Goal: Use online tool/utility

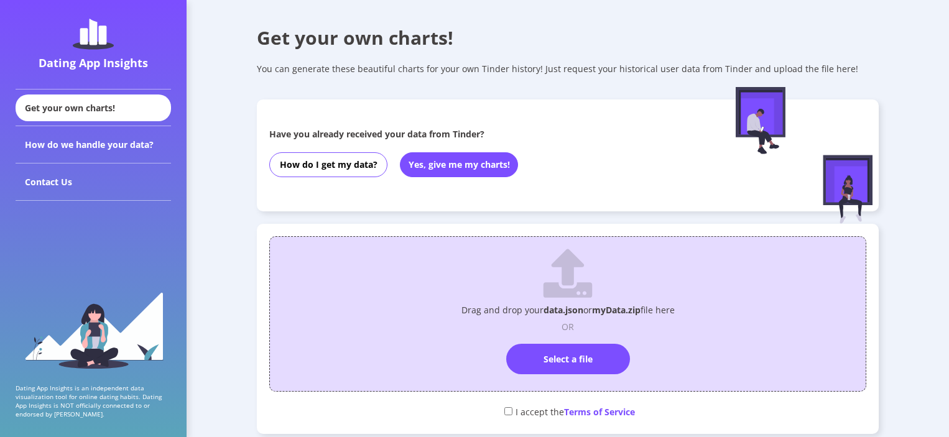
scroll to position [134, 0]
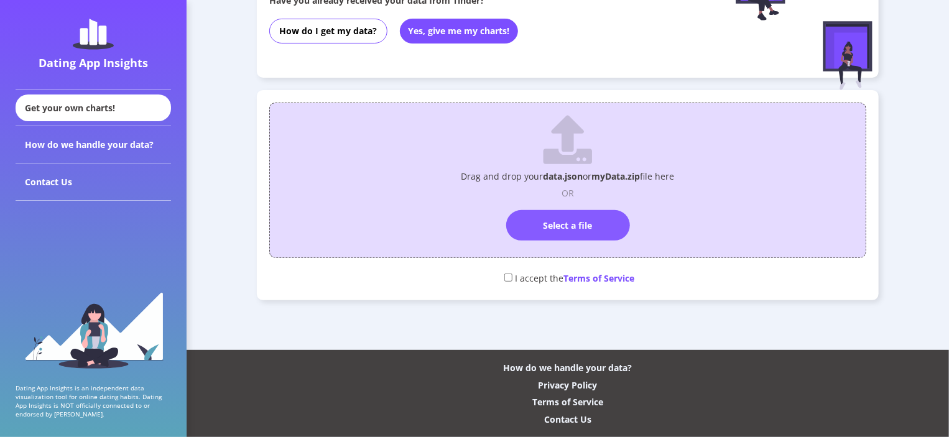
click at [613, 218] on label "Select a file" at bounding box center [568, 225] width 124 height 30
click at [568, 205] on input "Select a file" at bounding box center [568, 205] width 0 height 0
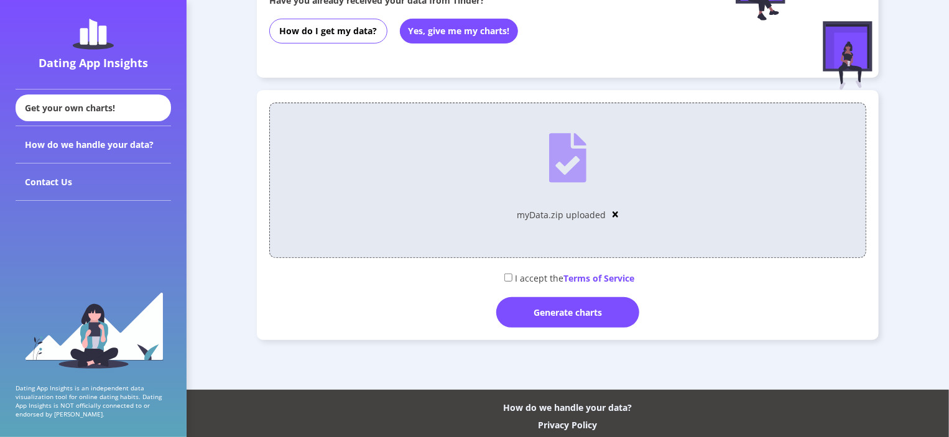
click at [512, 281] on div "I accept the Terms of Service" at bounding box center [567, 277] width 597 height 21
click at [507, 279] on input "checkbox" at bounding box center [508, 278] width 8 height 8
checkbox input "true"
click at [535, 305] on div "Generate charts" at bounding box center [567, 312] width 143 height 30
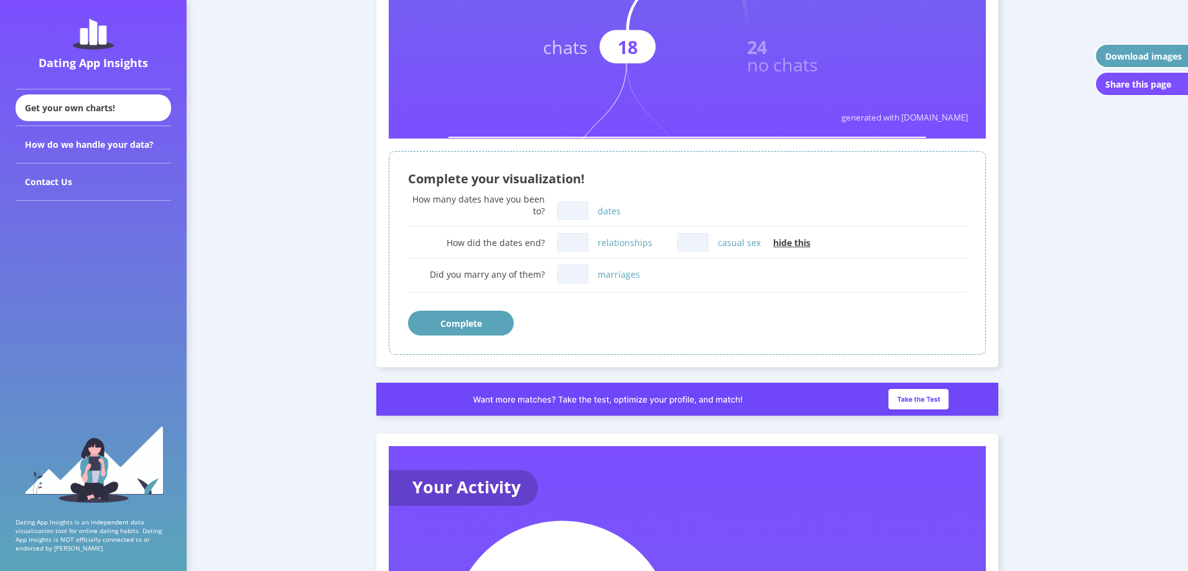
scroll to position [684, 0]
click at [573, 209] on input "dates" at bounding box center [572, 210] width 31 height 19
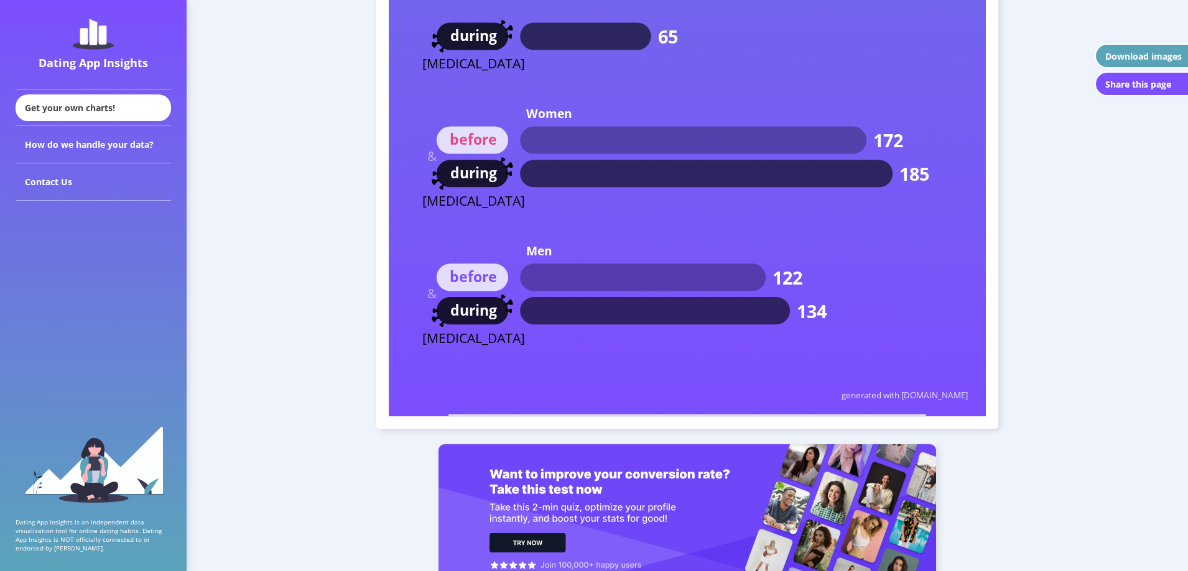
scroll to position [7342, 0]
